Goal: Find contact information: Find contact information

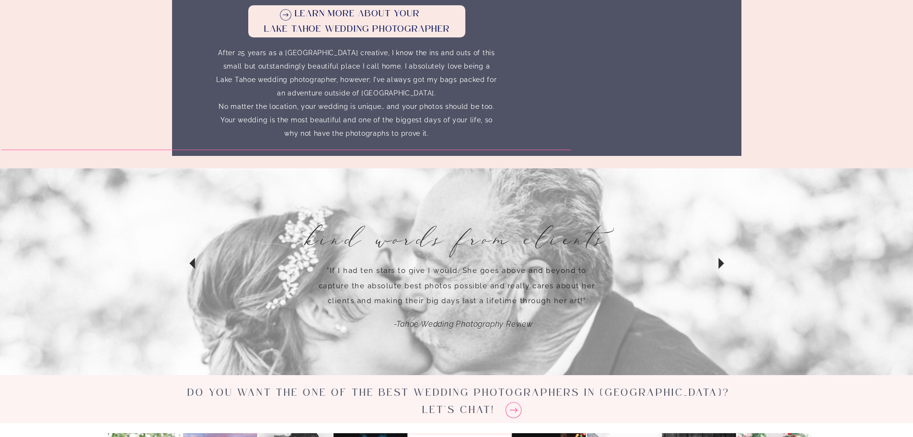
scroll to position [2793, 0]
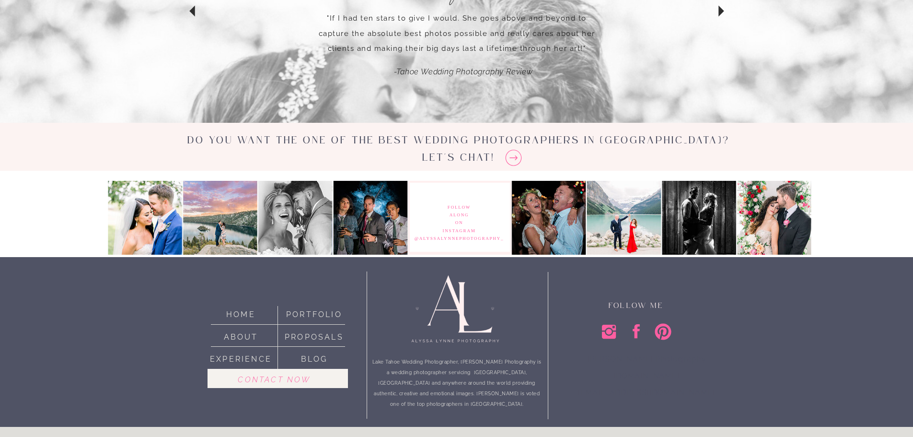
click at [329, 336] on nav "Proposals" at bounding box center [314, 335] width 67 height 11
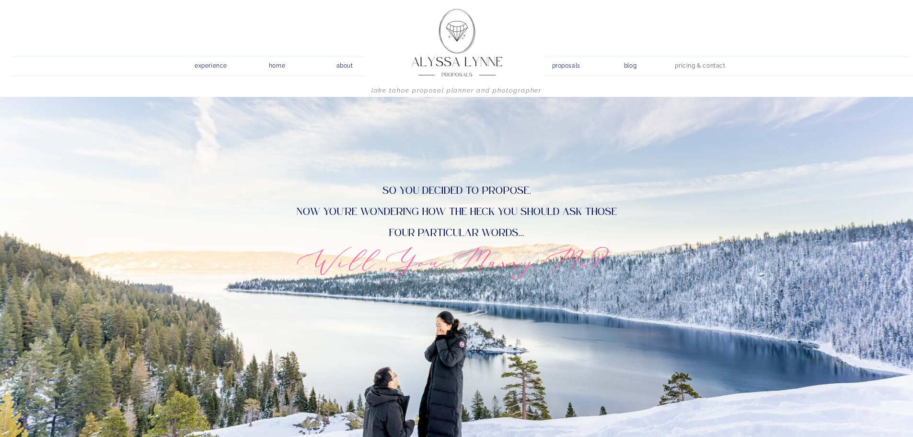
click at [707, 65] on nav "pricing & contact" at bounding box center [701, 65] width 58 height 13
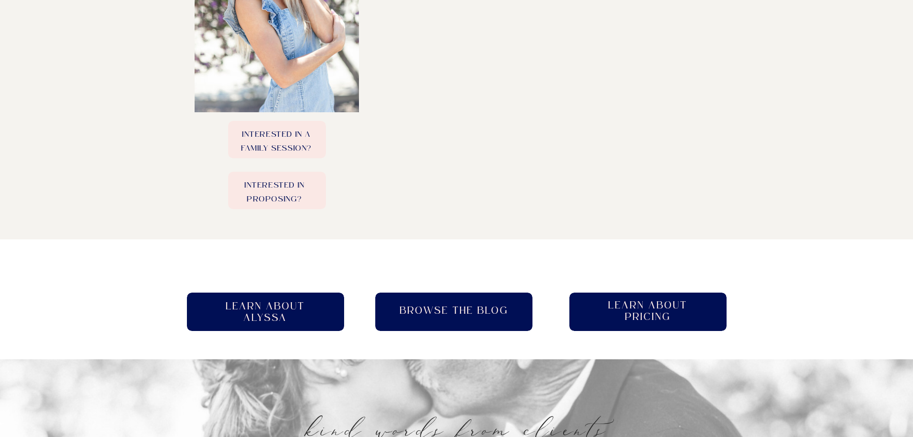
scroll to position [479, 0]
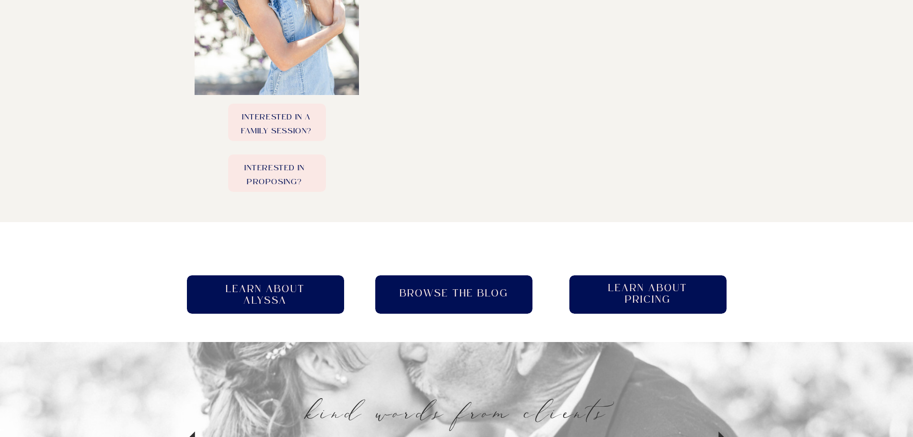
click at [650, 301] on h2 "Learn About pricing" at bounding box center [648, 294] width 97 height 24
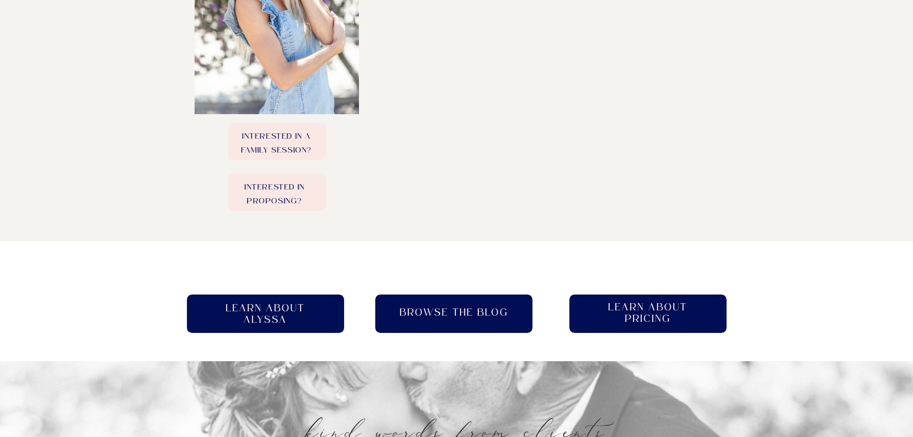
scroll to position [144, 0]
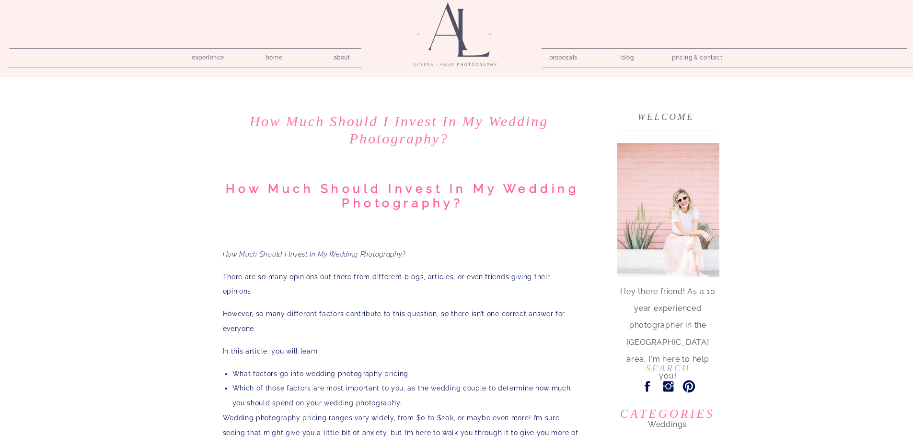
click at [702, 57] on nav "pricing & contact" at bounding box center [698, 57] width 58 height 13
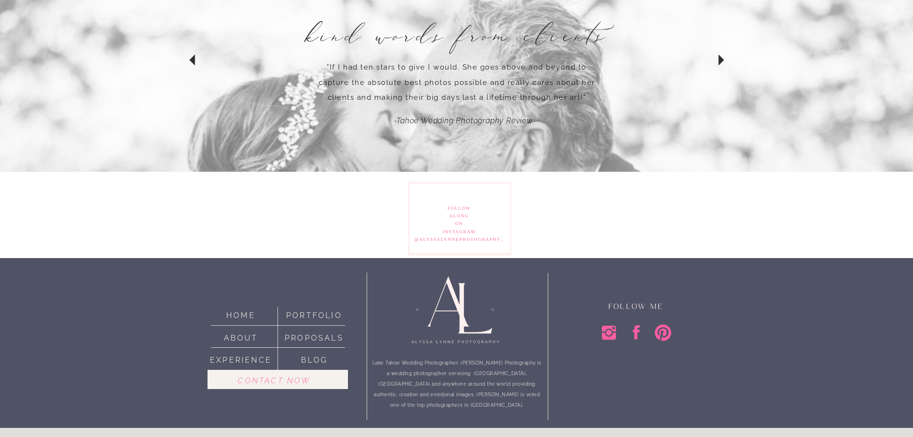
scroll to position [857, 0]
